Goal: Navigation & Orientation: Find specific page/section

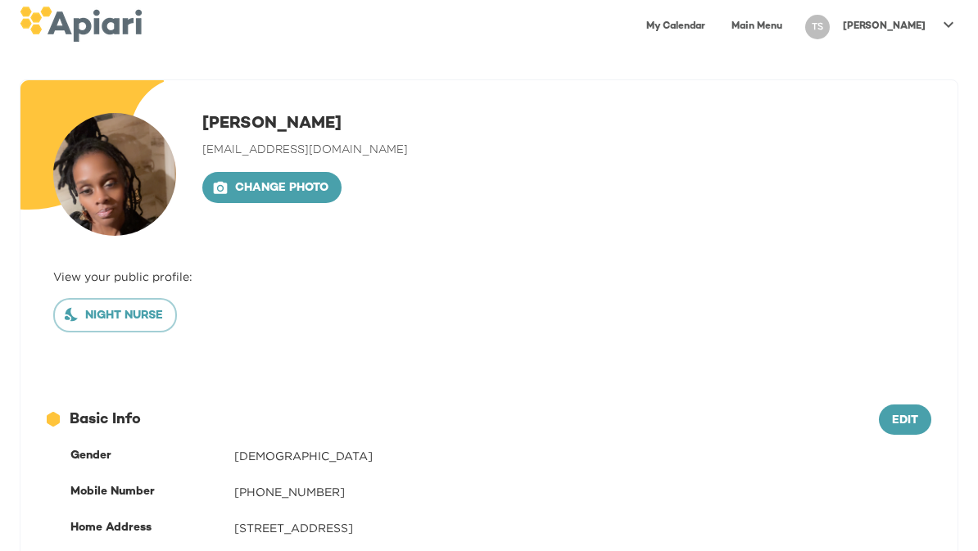
click at [792, 29] on link "Main Menu" at bounding box center [757, 27] width 70 height 34
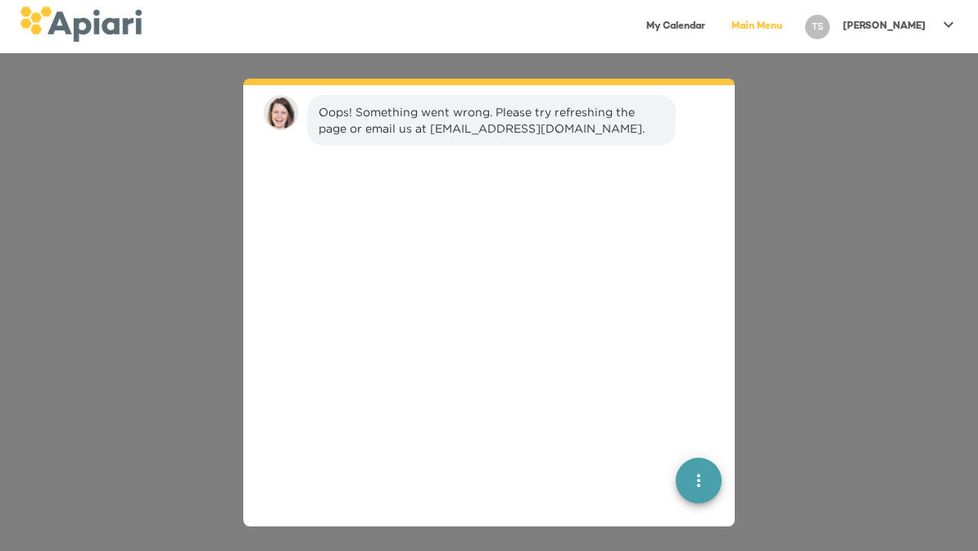
scroll to position [23, 0]
click at [709, 28] on link "My Calendar" at bounding box center [675, 27] width 79 height 34
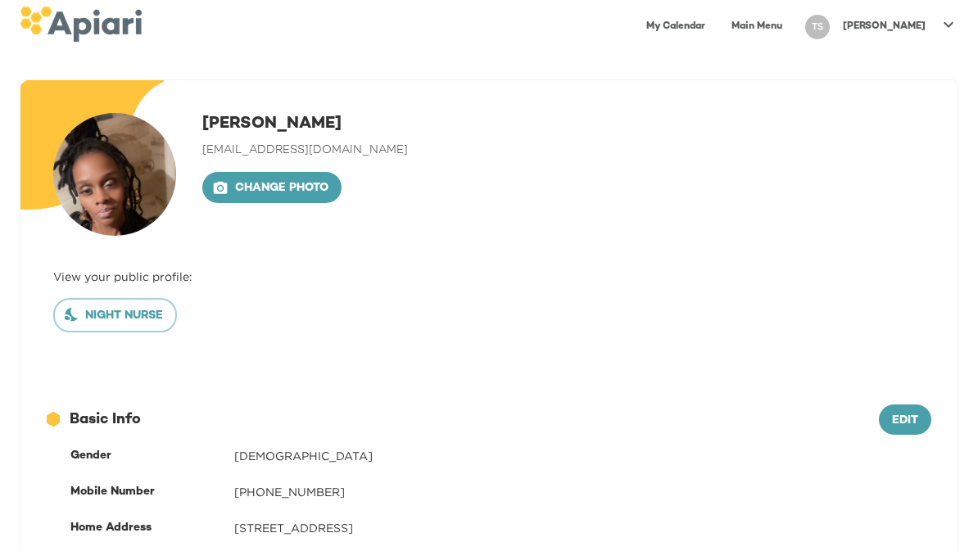
click at [715, 23] on link "My Calendar" at bounding box center [675, 27] width 79 height 34
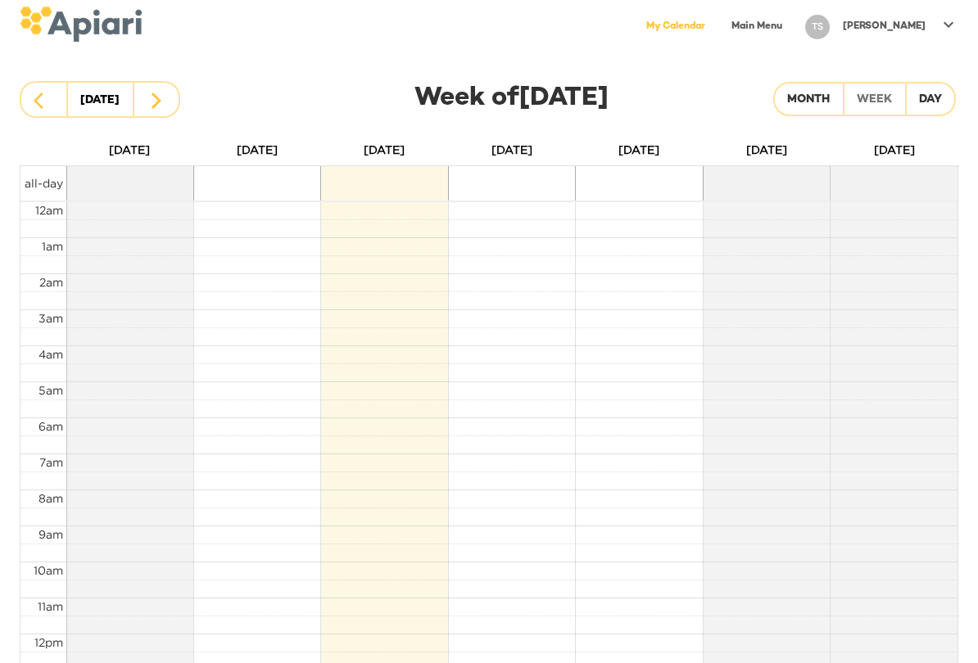
scroll to position [25, 0]
click at [56, 103] on button "button" at bounding box center [44, 99] width 48 height 37
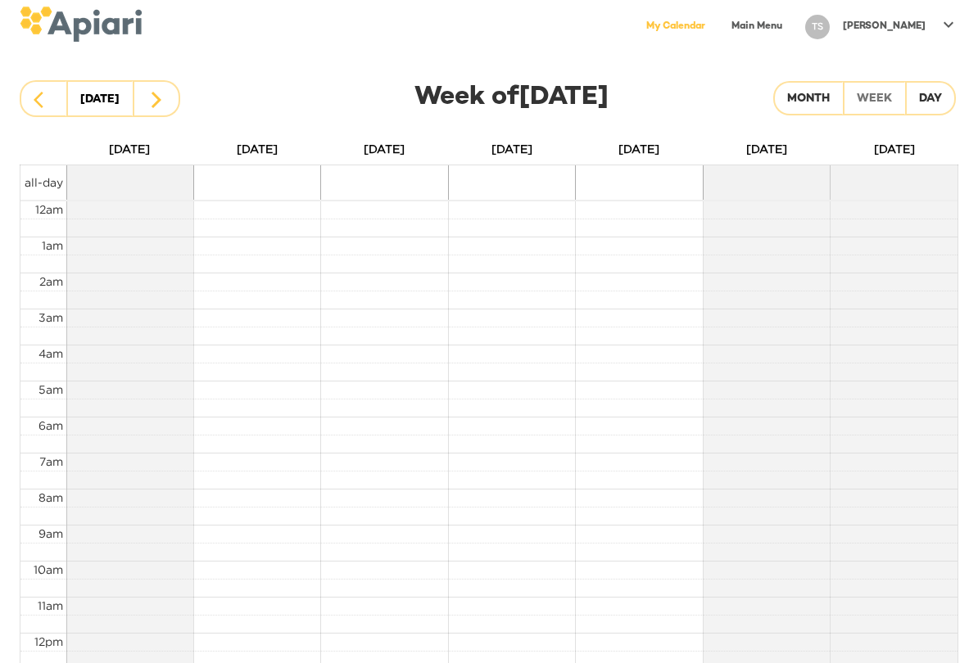
click at [163, 111] on button "button" at bounding box center [157, 98] width 48 height 37
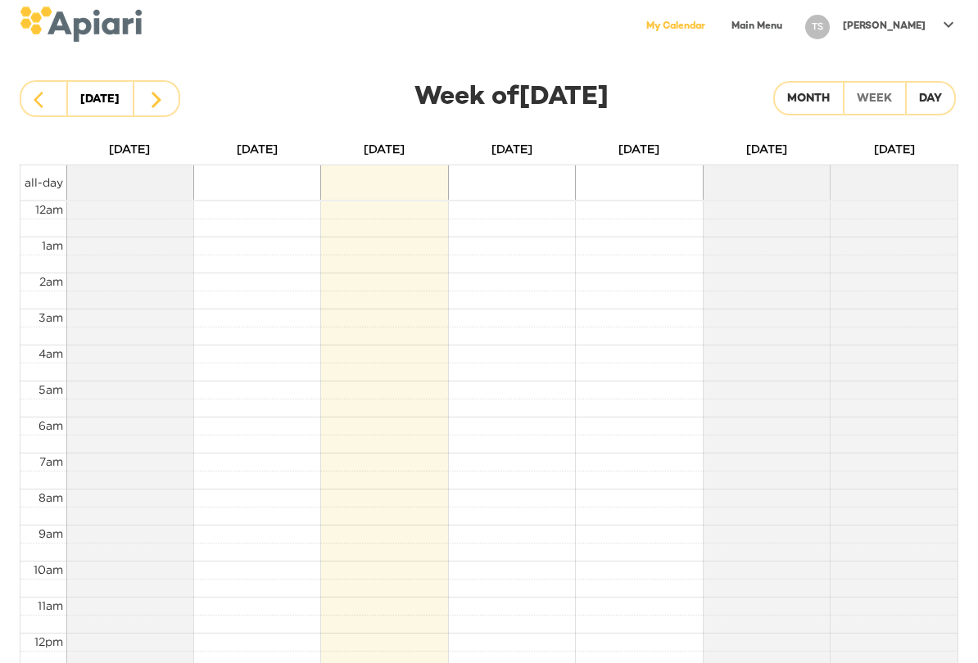
click at [922, 25] on p "[PERSON_NAME]" at bounding box center [884, 27] width 83 height 14
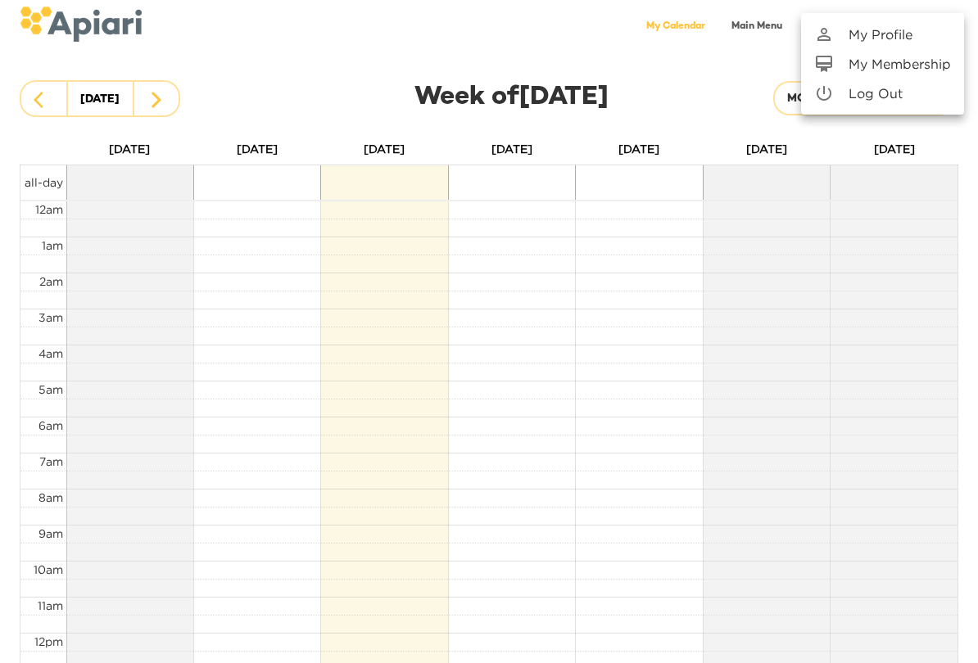
click at [894, 88] on p "Log Out" at bounding box center [875, 94] width 54 height 20
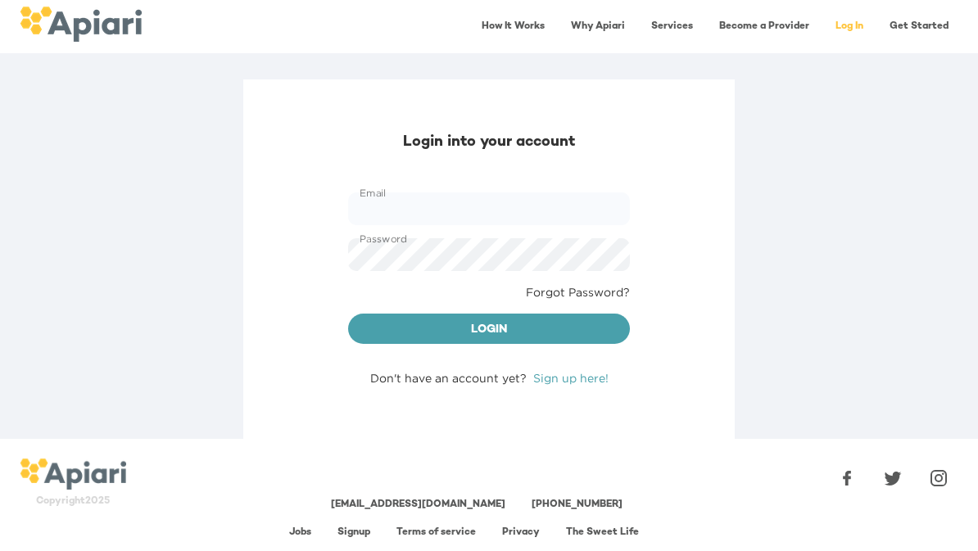
click at [518, 199] on input "Email" at bounding box center [489, 208] width 282 height 33
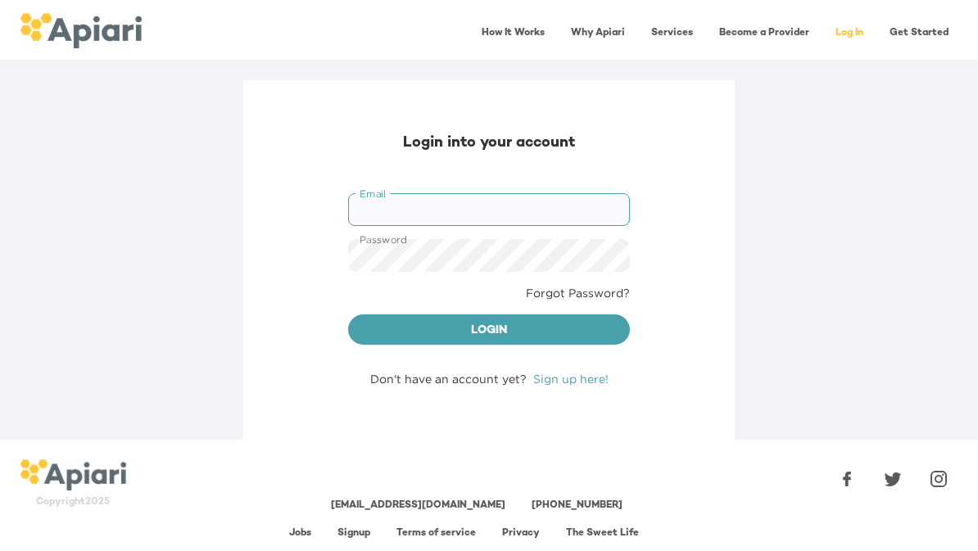
scroll to position [7, 0]
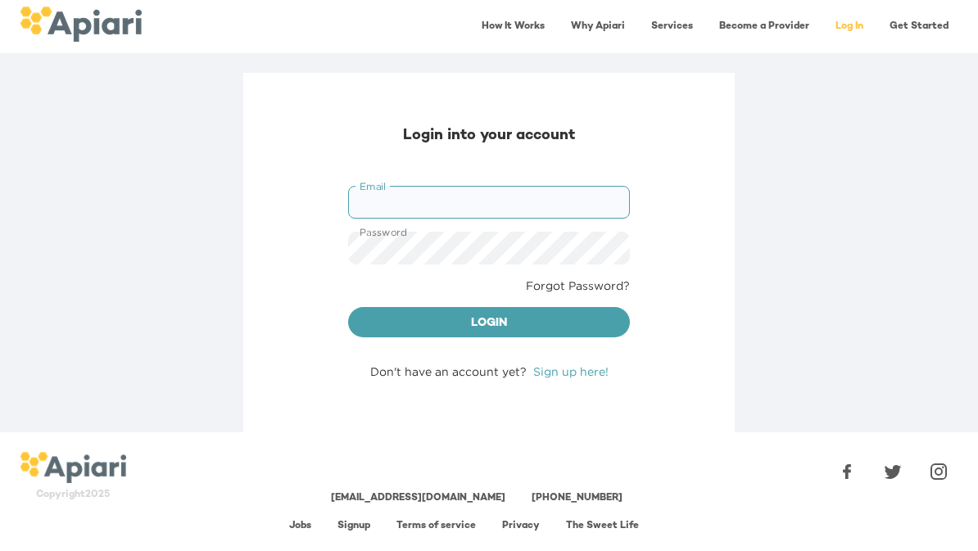
type input "**********"
click at [616, 307] on button "Login" at bounding box center [489, 322] width 282 height 31
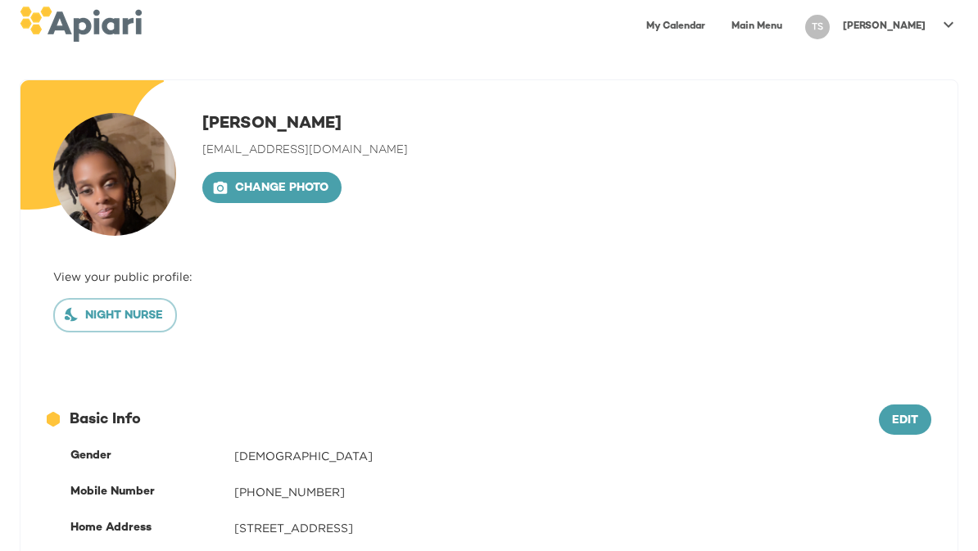
click at [692, 376] on div "Terry Stomer terrystomer10@gmail.com Change photo View your public profile: Nig…" at bounding box center [488, 229] width 937 height 298
click at [715, 26] on link "My Calendar" at bounding box center [675, 27] width 79 height 34
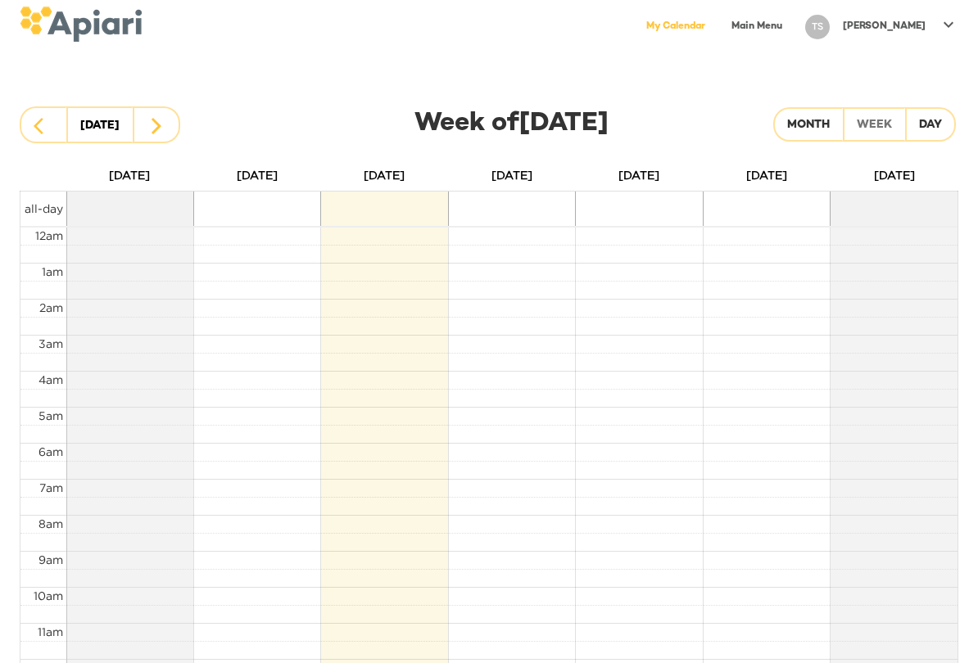
click at [932, 114] on button "Day" at bounding box center [930, 124] width 51 height 34
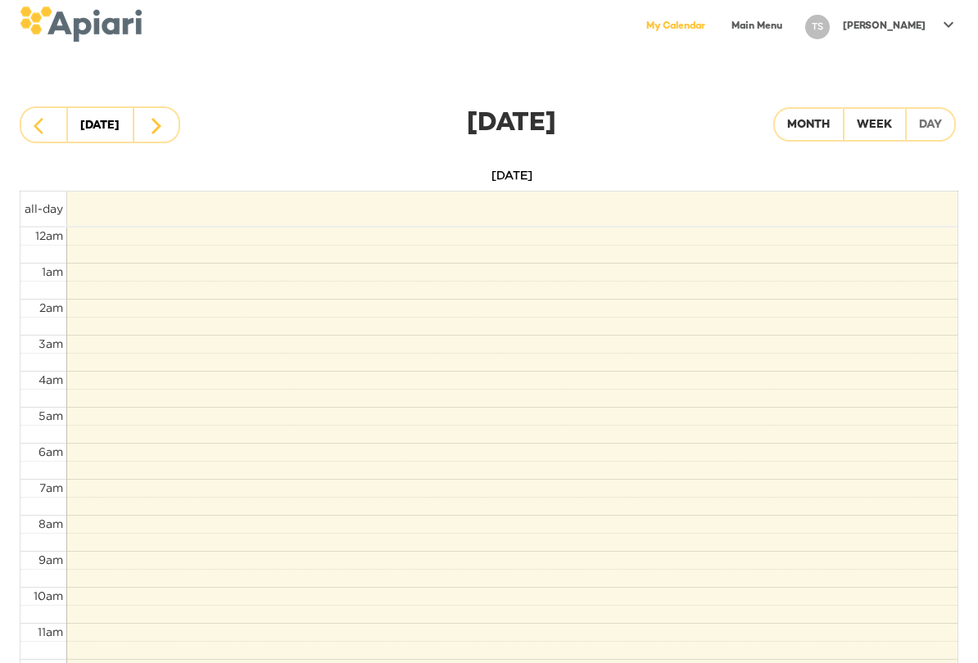
click at [881, 120] on div "Week" at bounding box center [874, 125] width 35 height 20
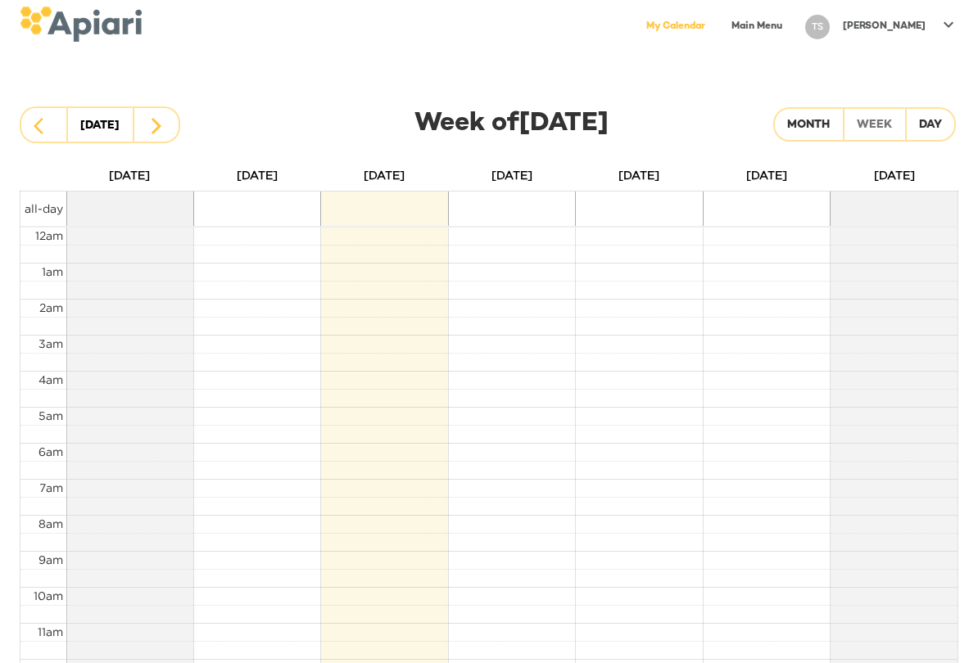
click at [831, 111] on button "Month" at bounding box center [808, 124] width 70 height 34
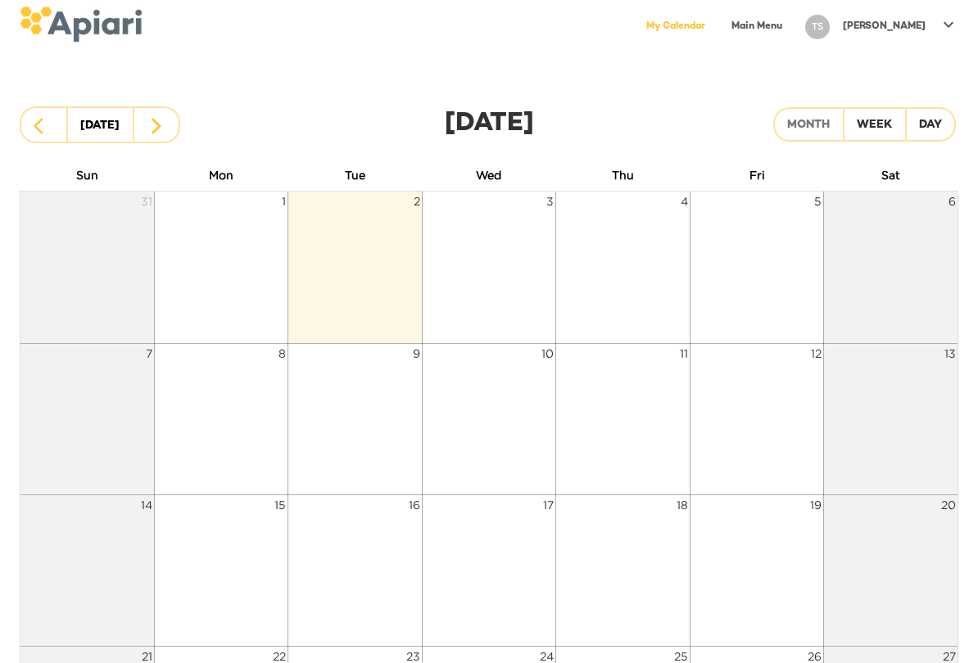
click at [939, 125] on div "Day" at bounding box center [930, 125] width 23 height 20
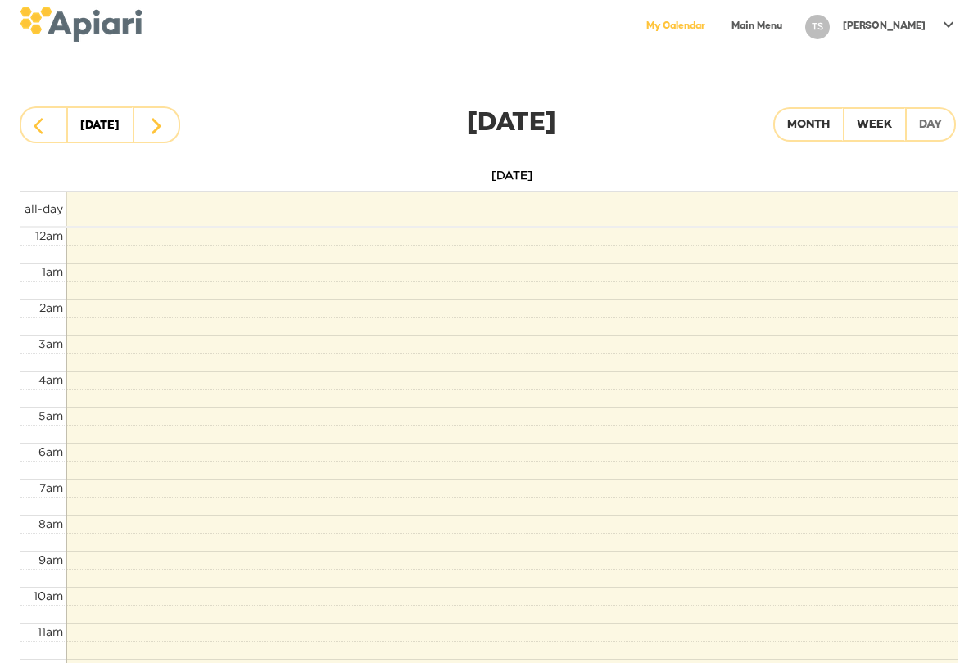
click at [111, 126] on div "[DATE]" at bounding box center [99, 126] width 39 height 23
click at [161, 126] on icon "button" at bounding box center [157, 126] width 10 height 16
